Goal: Find specific page/section: Find specific page/section

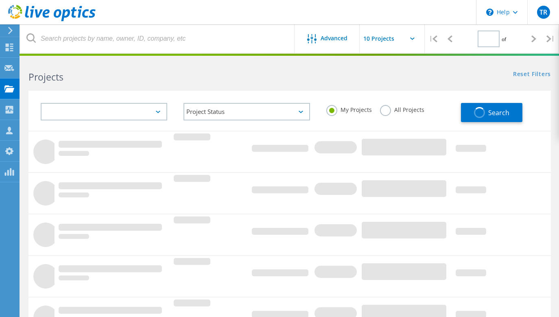
type input "1"
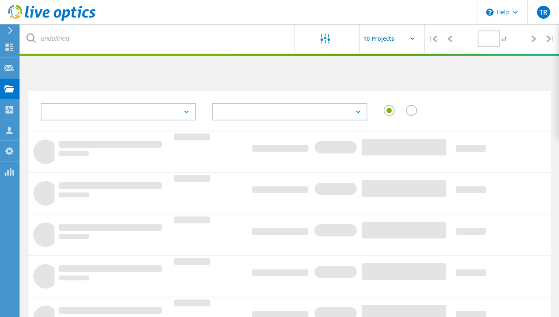
type input "1"
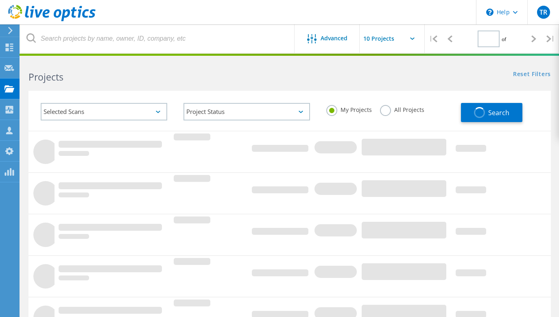
type input "1"
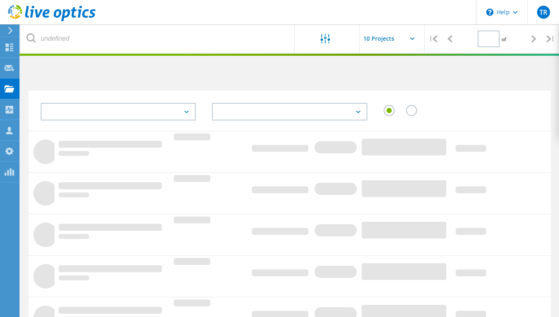
type input "1"
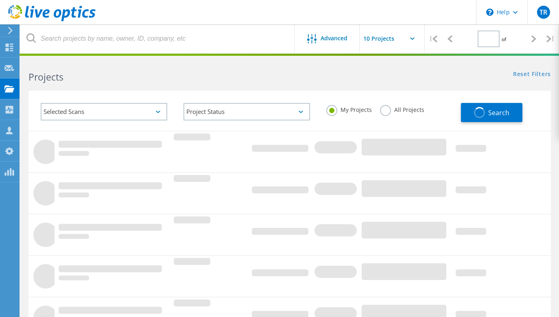
type input "1"
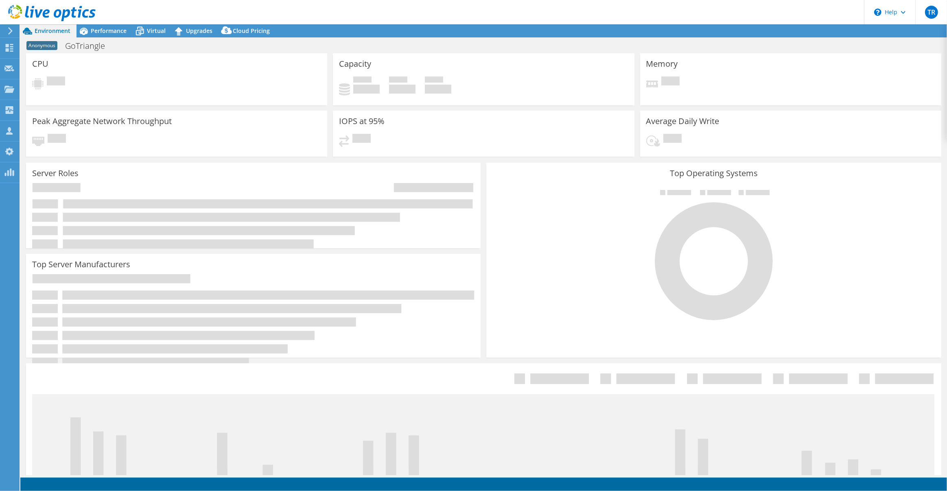
select select "USD"
